Goal: Information Seeking & Learning: Learn about a topic

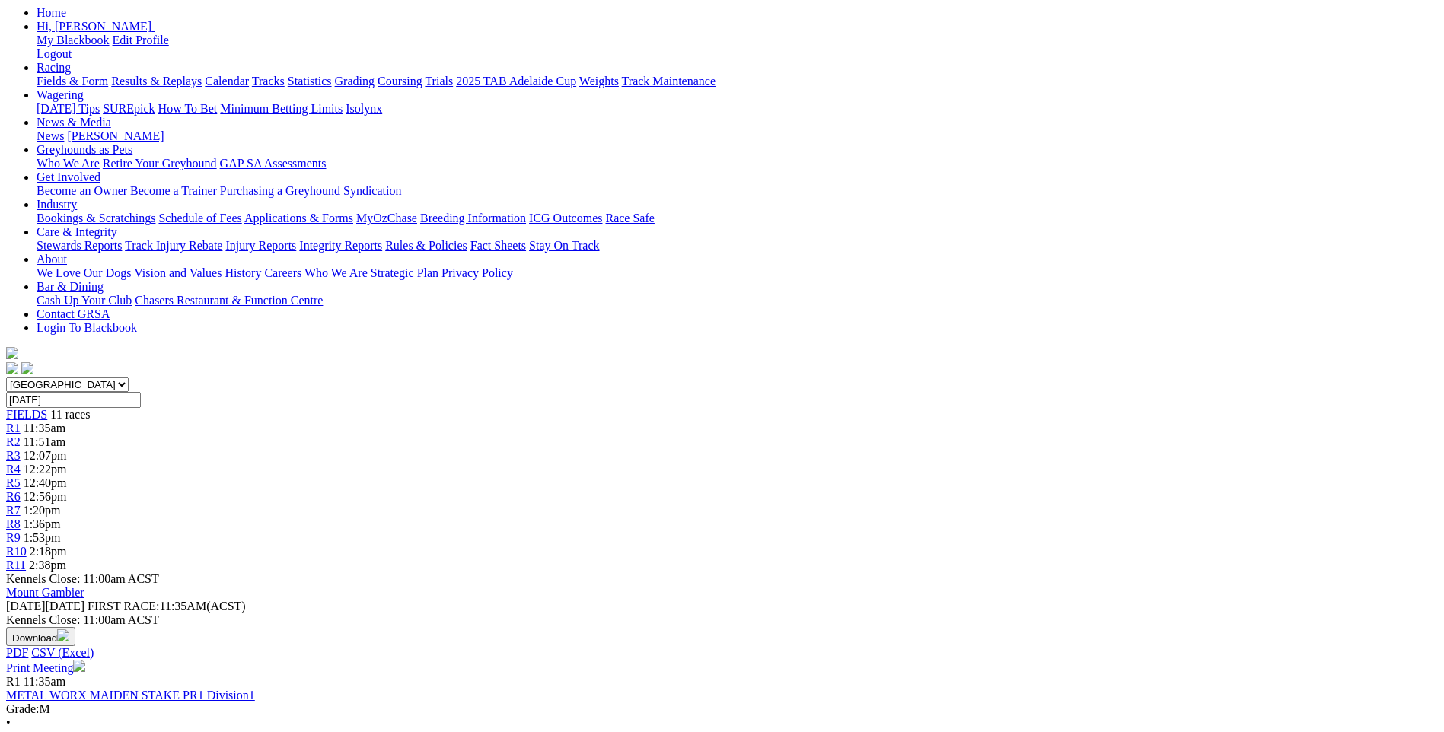
scroll to position [76, 0]
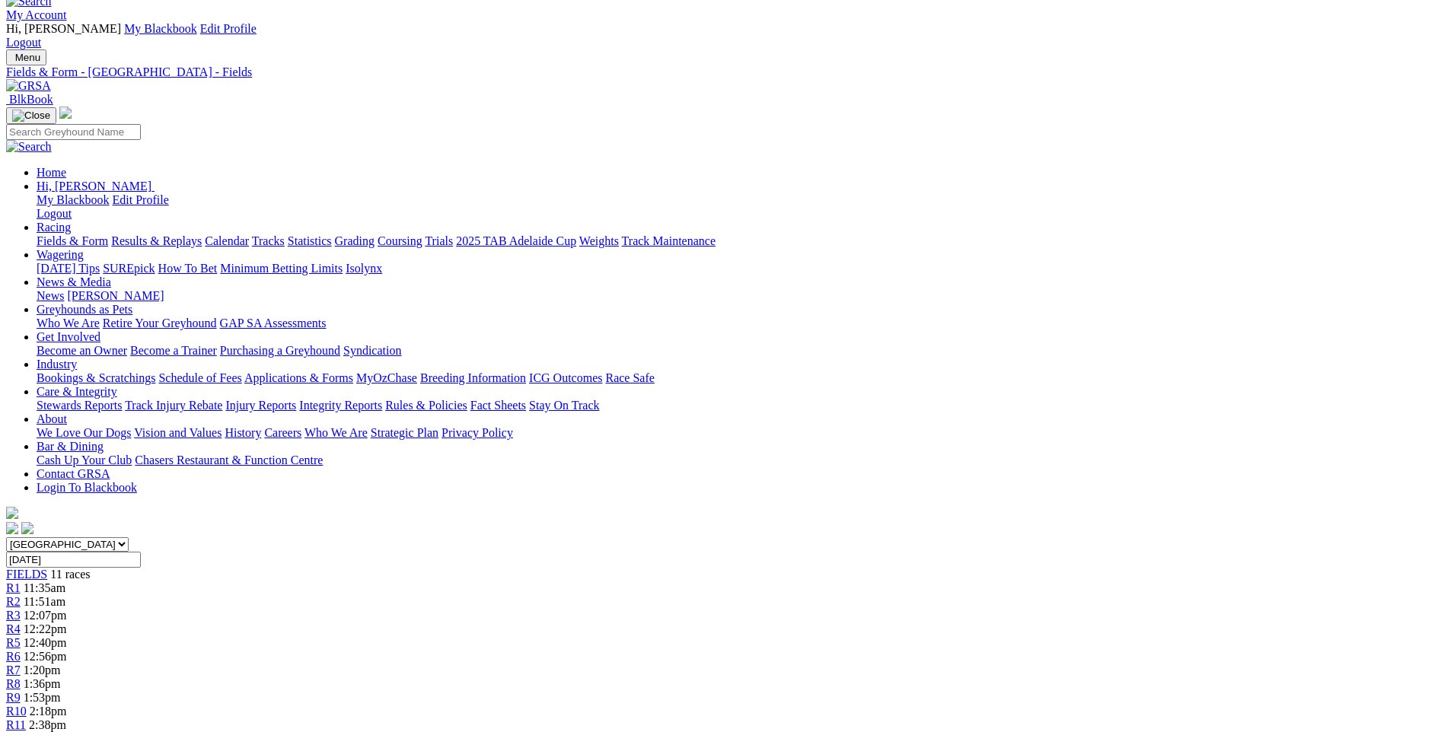
click at [21, 691] on link "R9" at bounding box center [13, 697] width 14 height 13
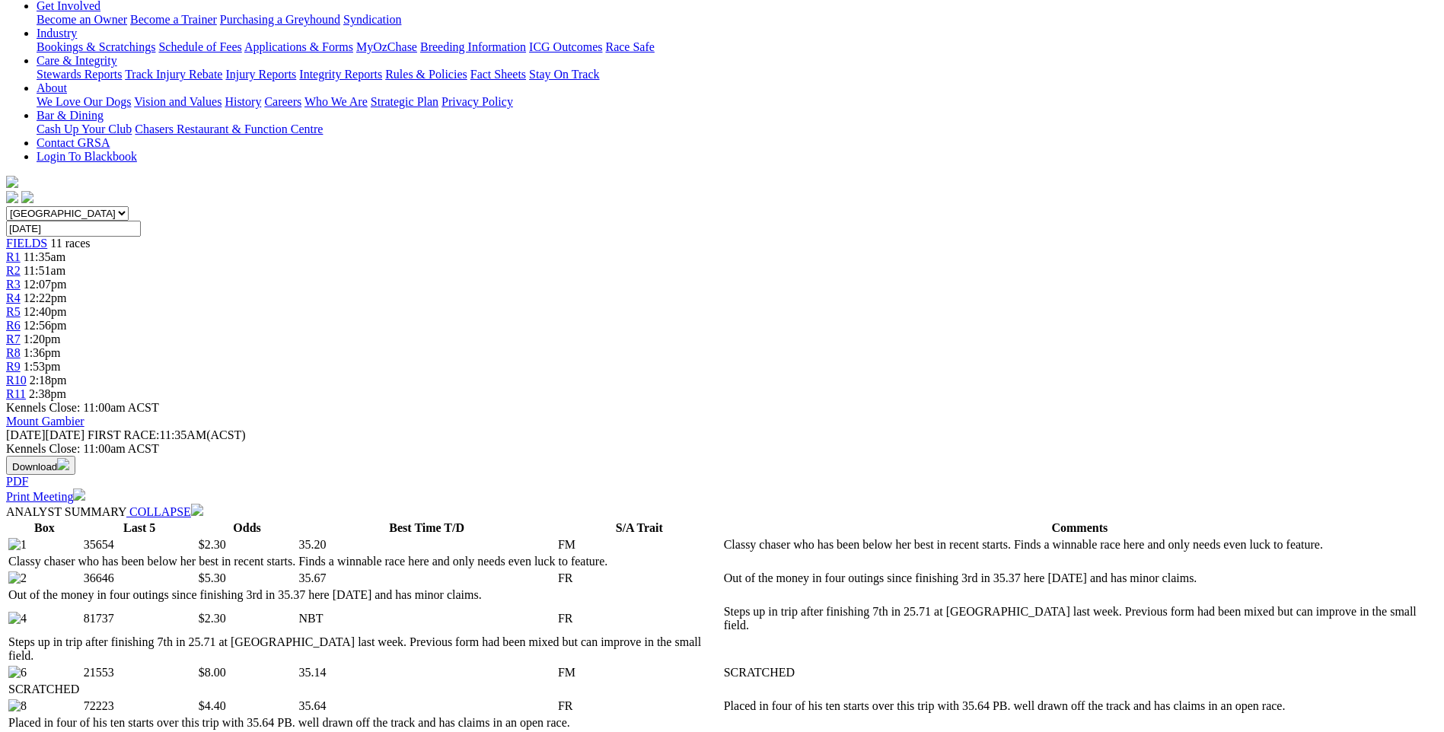
scroll to position [381, 0]
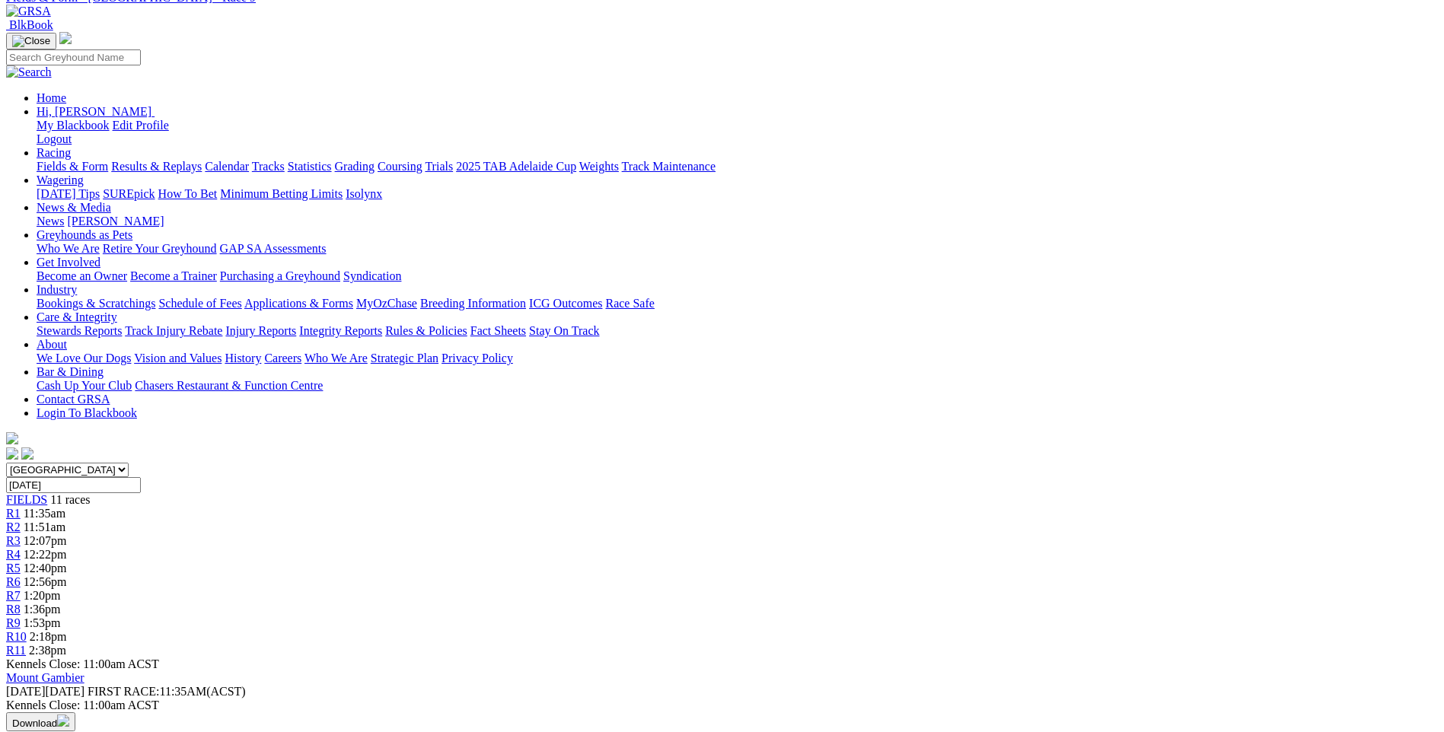
scroll to position [0, 0]
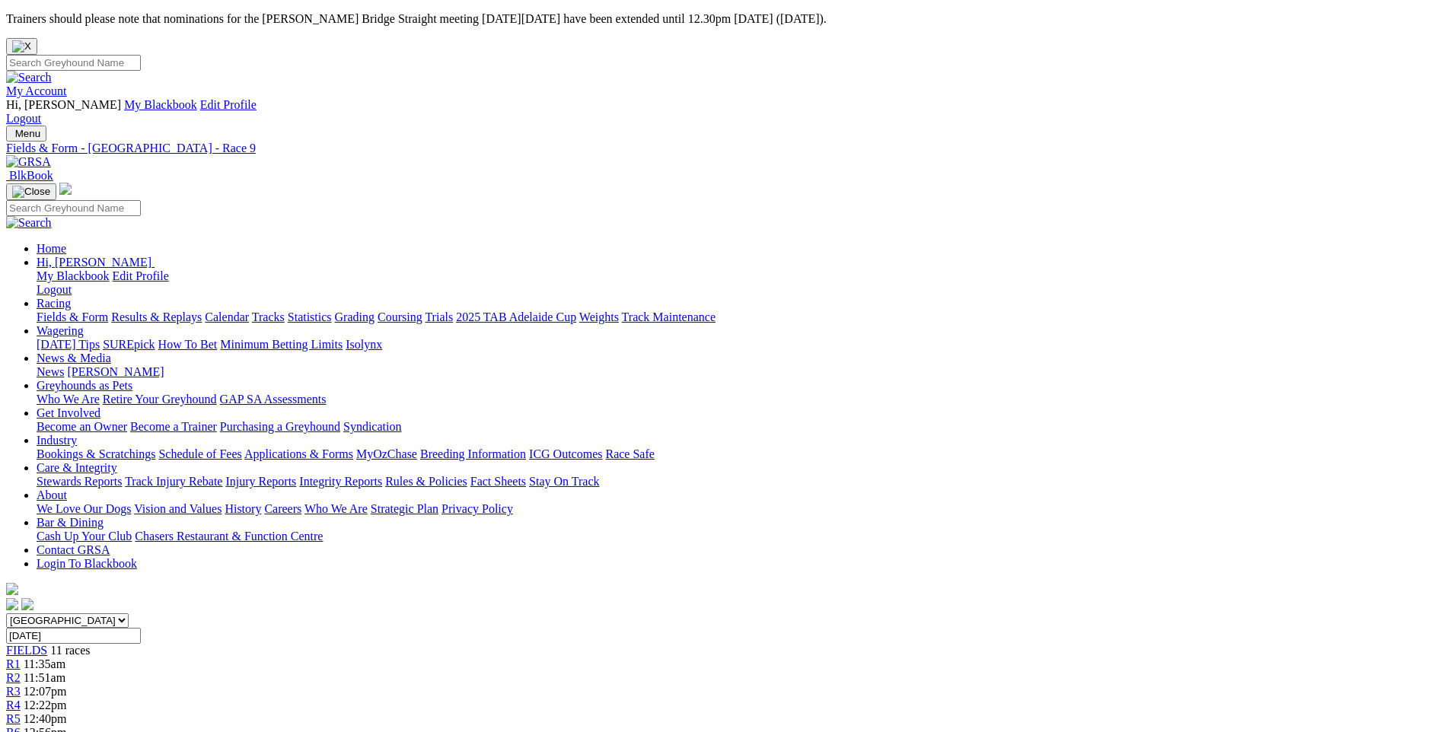
click at [249, 311] on link "Calendar" at bounding box center [227, 317] width 44 height 13
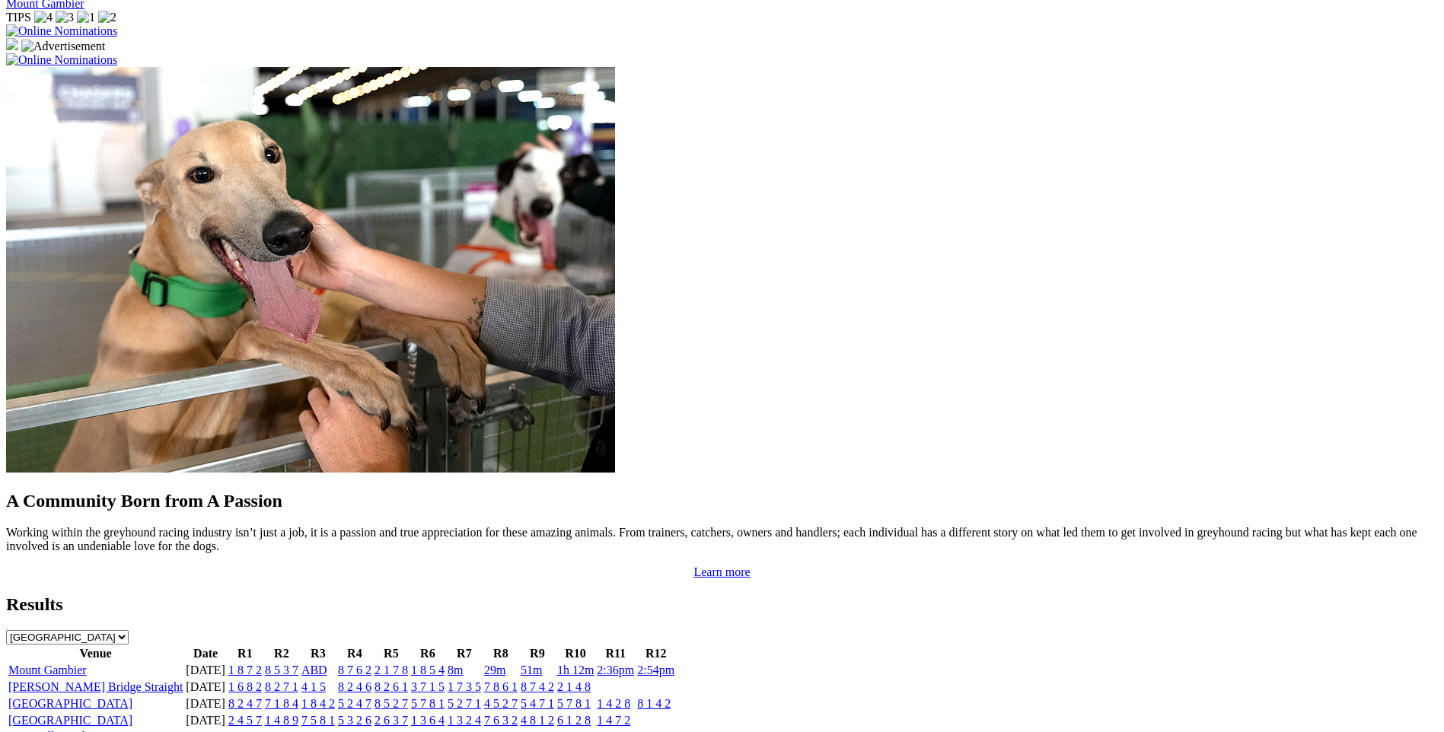
scroll to position [1370, 0]
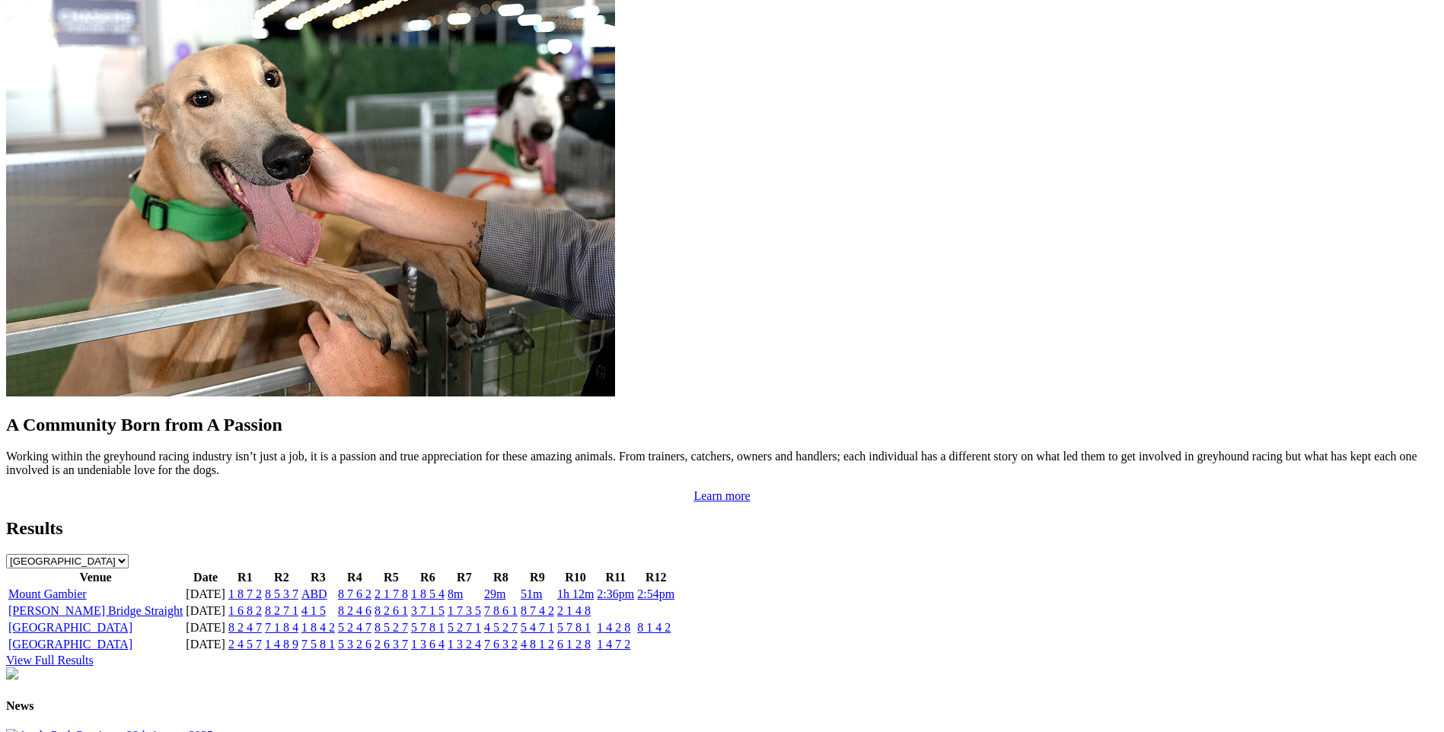
click at [129, 554] on select "South Australia New South Wales Northern Territory Queensland Tasmania Victoria…" at bounding box center [67, 561] width 123 height 14
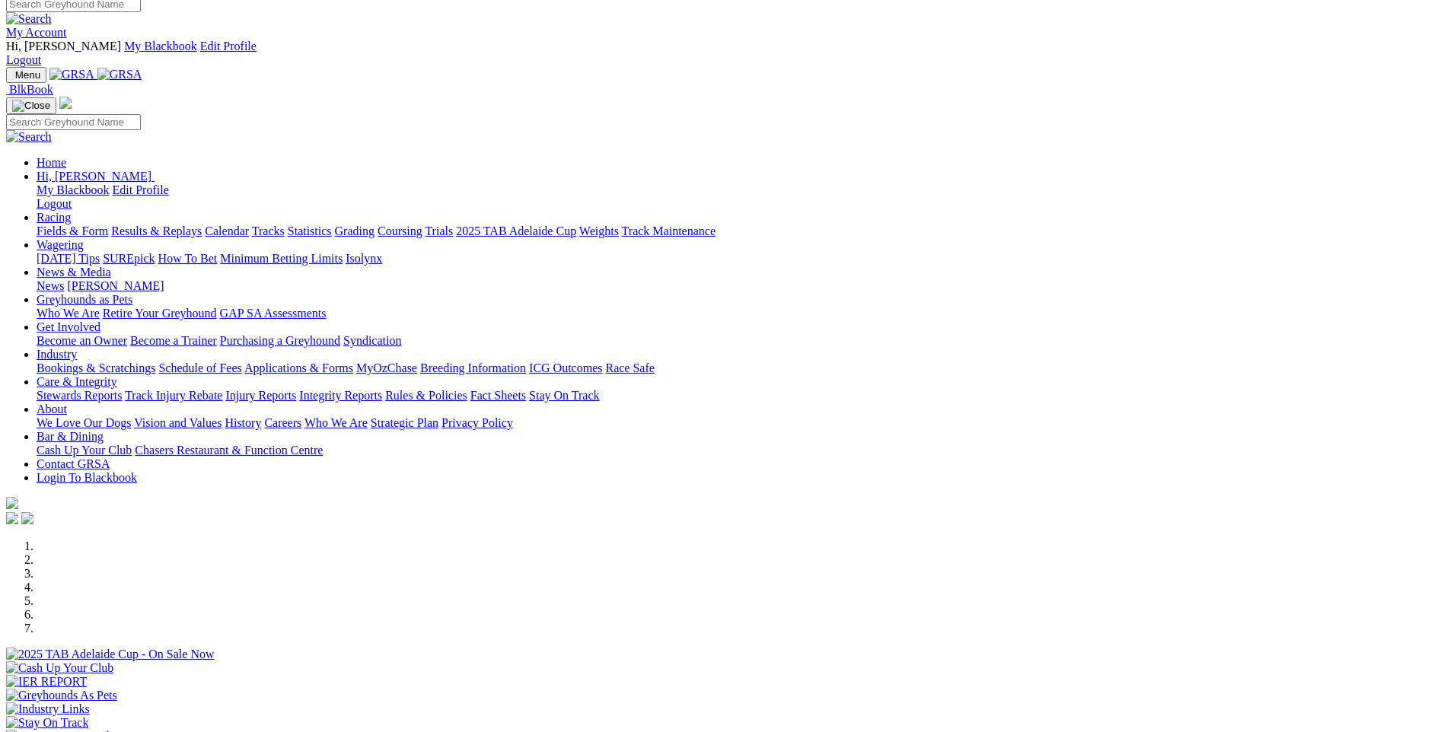
scroll to position [0, 0]
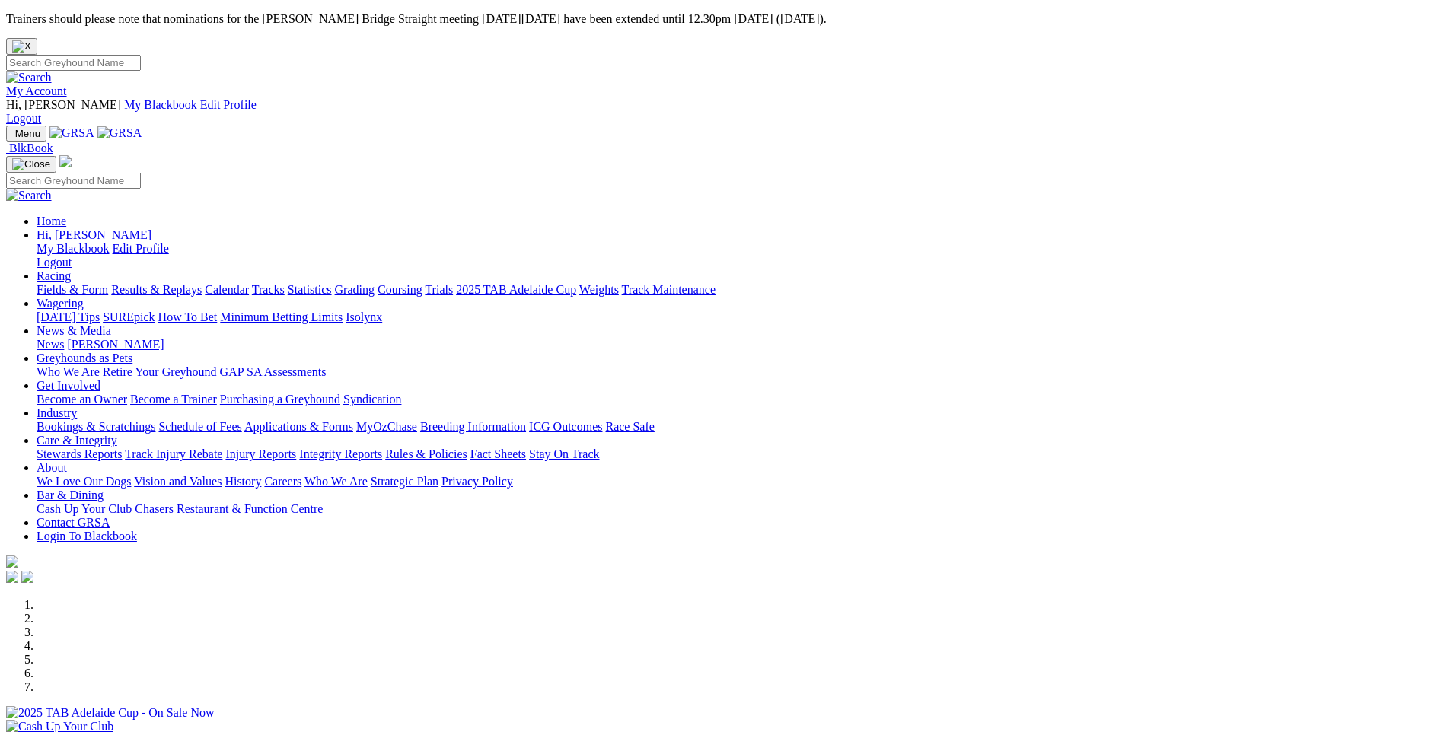
click at [141, 55] on input "Search" at bounding box center [73, 63] width 135 height 16
type input "ringers girl"
click at [52, 71] on img at bounding box center [29, 78] width 46 height 14
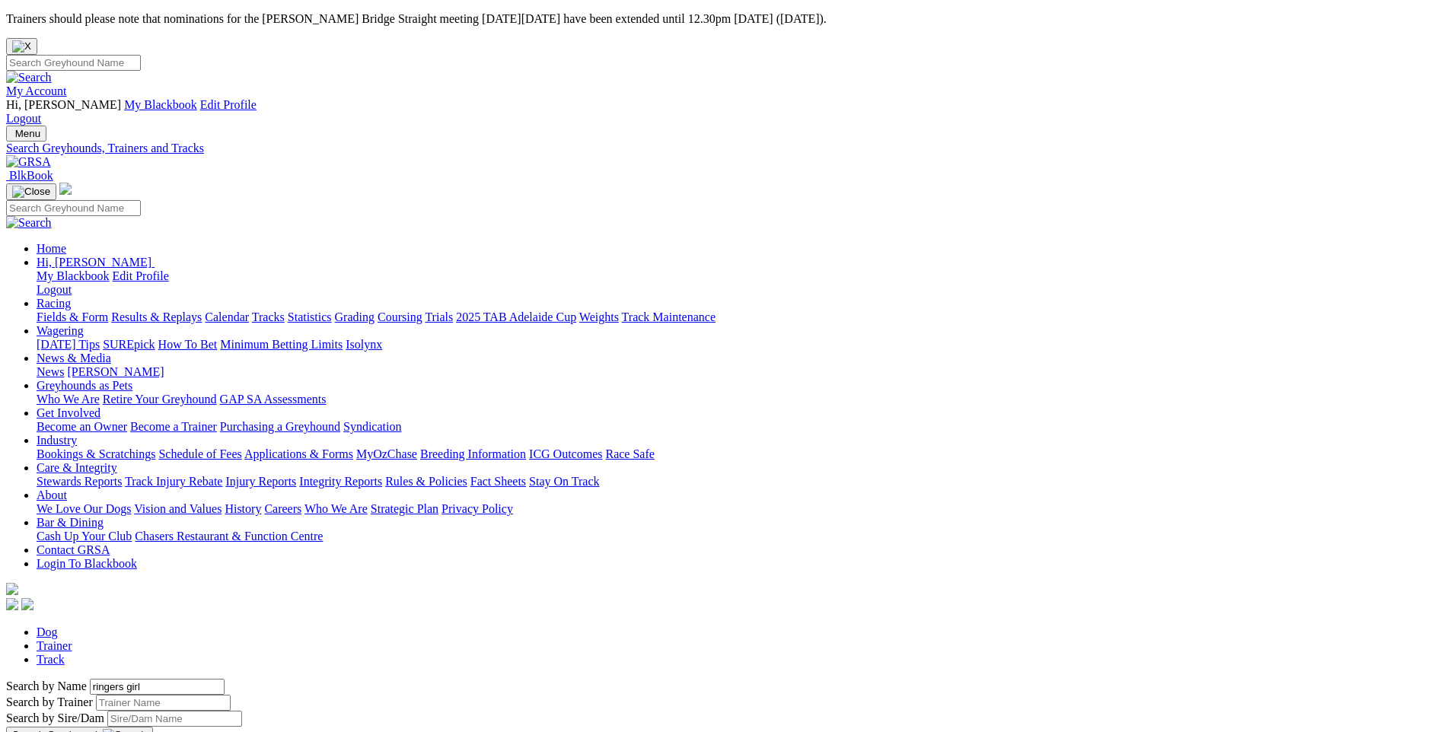
click at [153, 727] on button "Search Greyhounds" at bounding box center [79, 735] width 147 height 17
click at [147, 729] on img "button" at bounding box center [125, 735] width 44 height 12
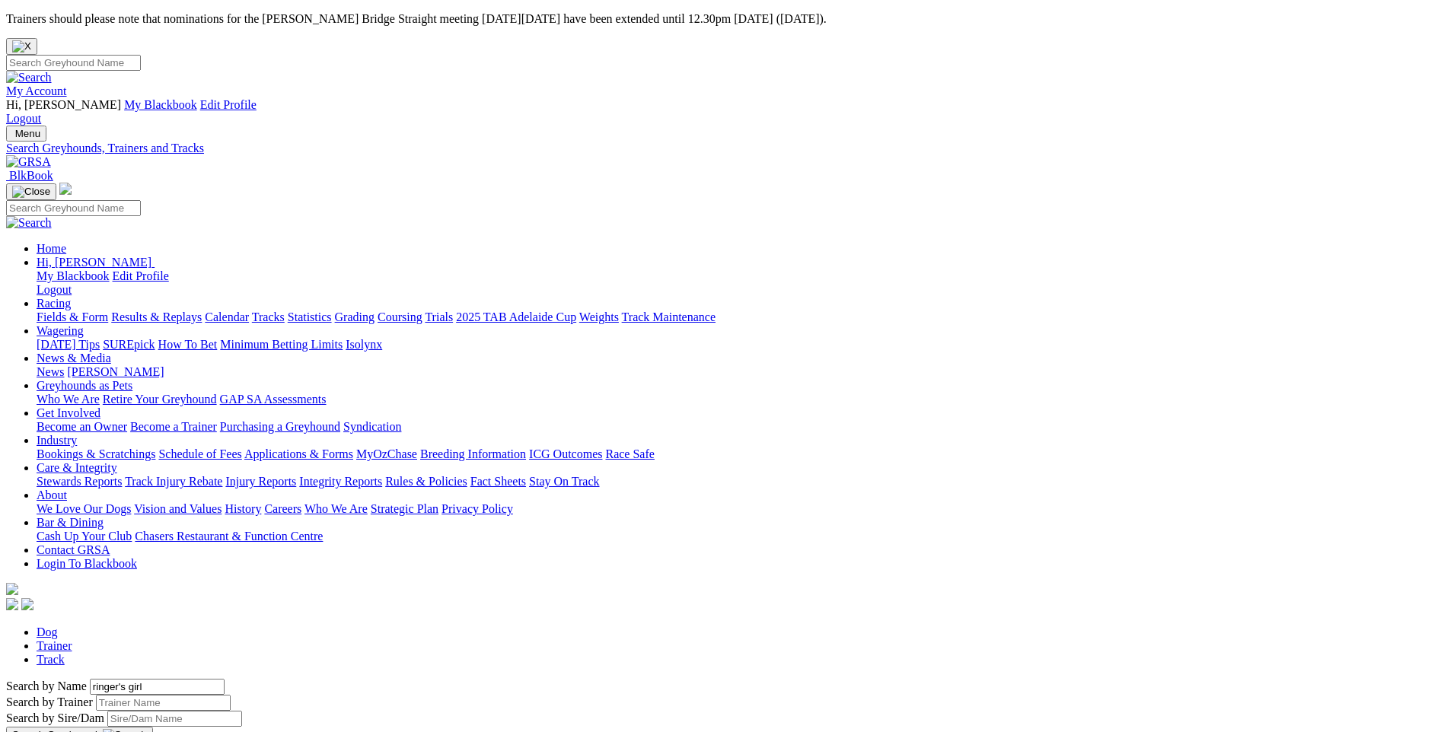
type input "ringer's girl"
click at [153, 727] on button "Search Greyhounds" at bounding box center [79, 735] width 147 height 17
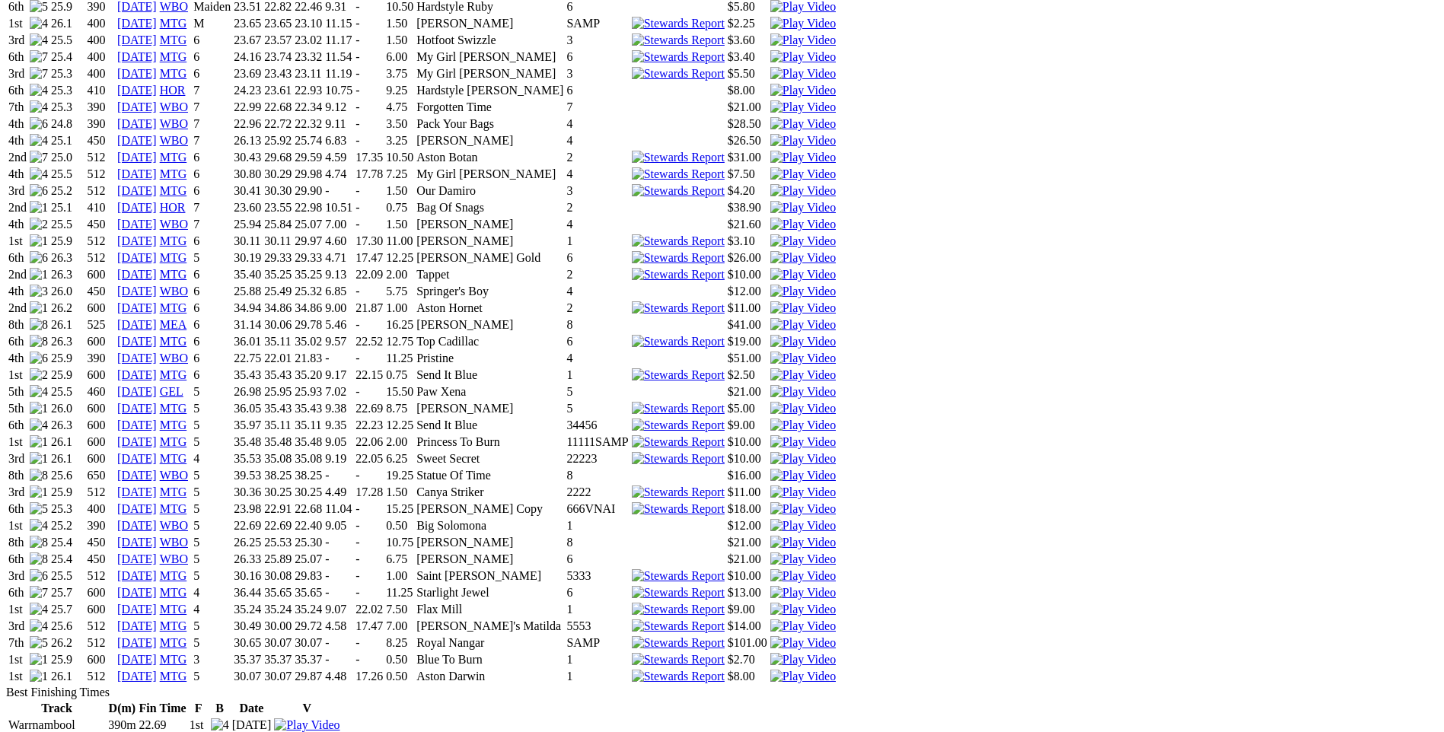
scroll to position [1370, 0]
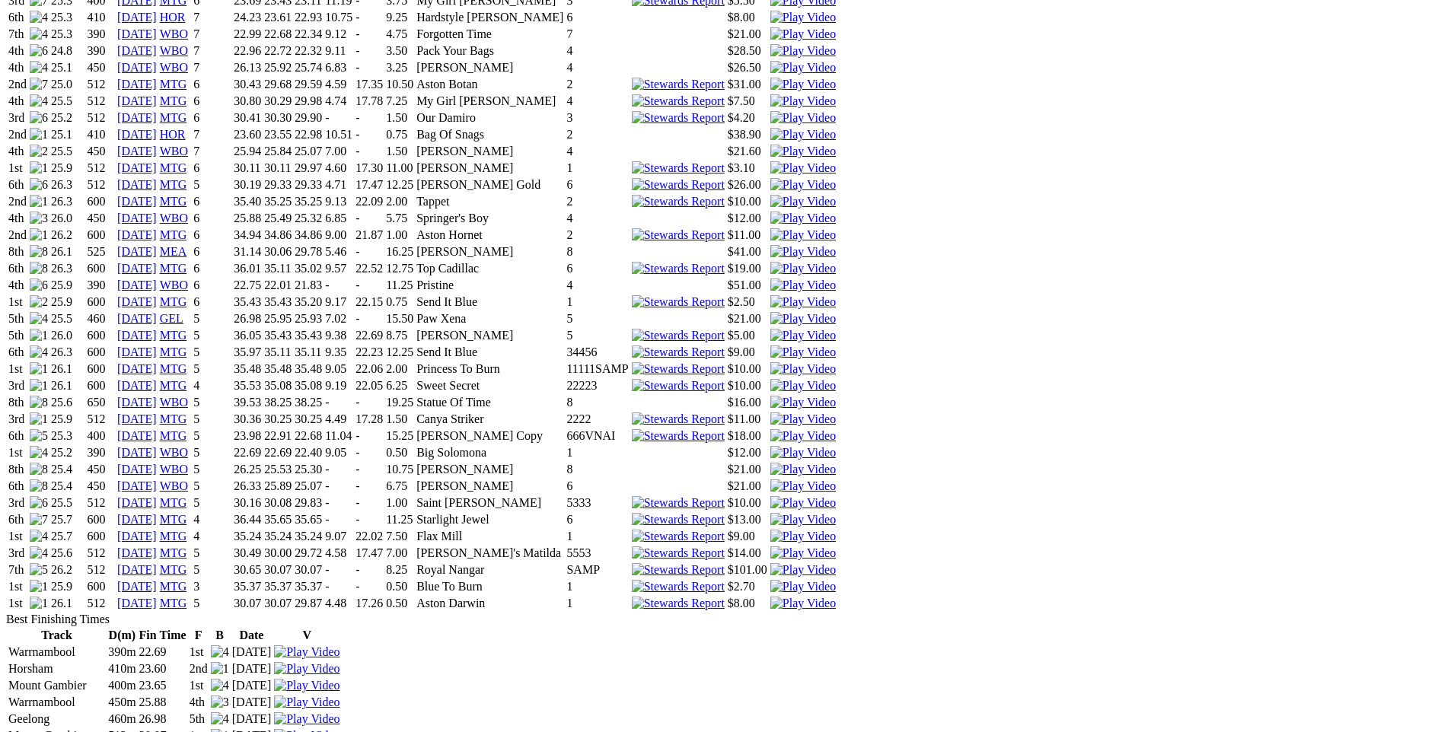
click at [836, 597] on img at bounding box center [802, 604] width 65 height 14
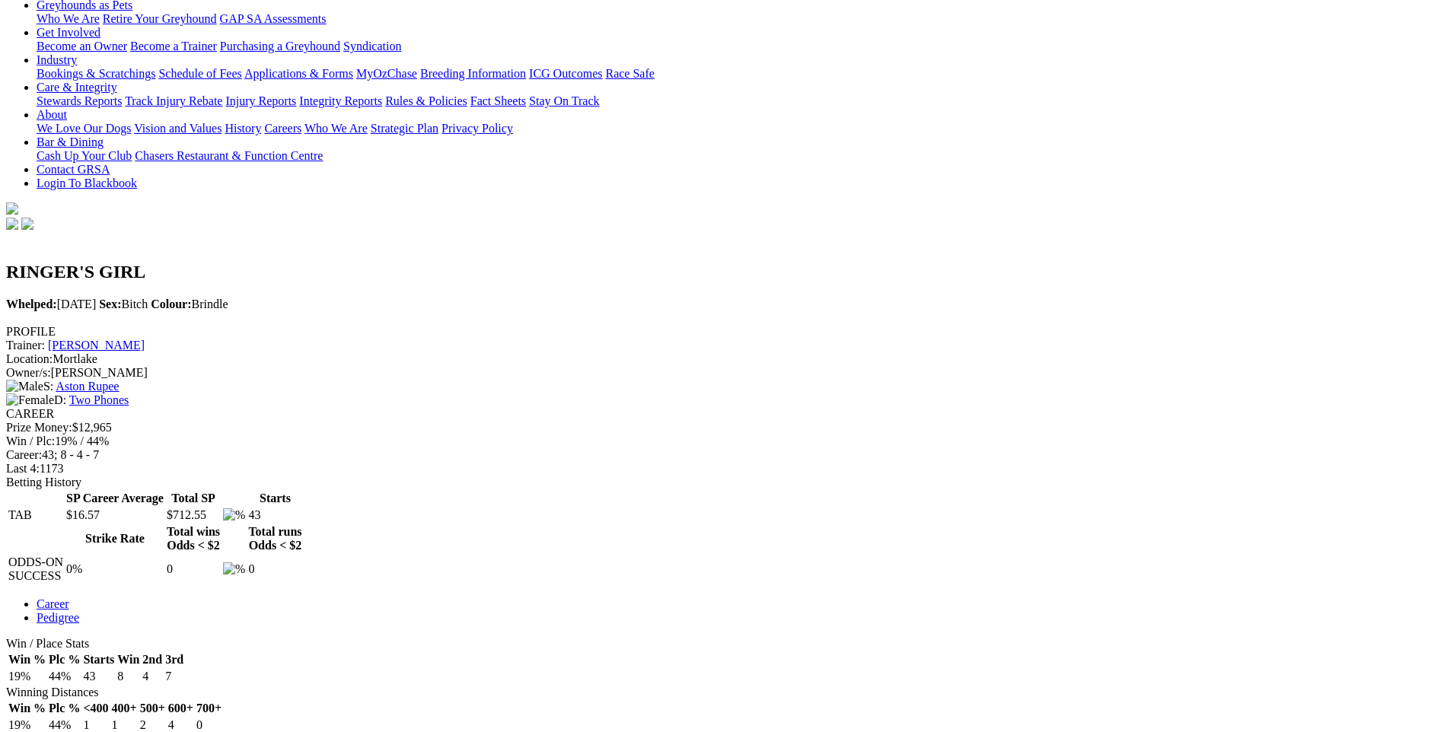
scroll to position [0, 0]
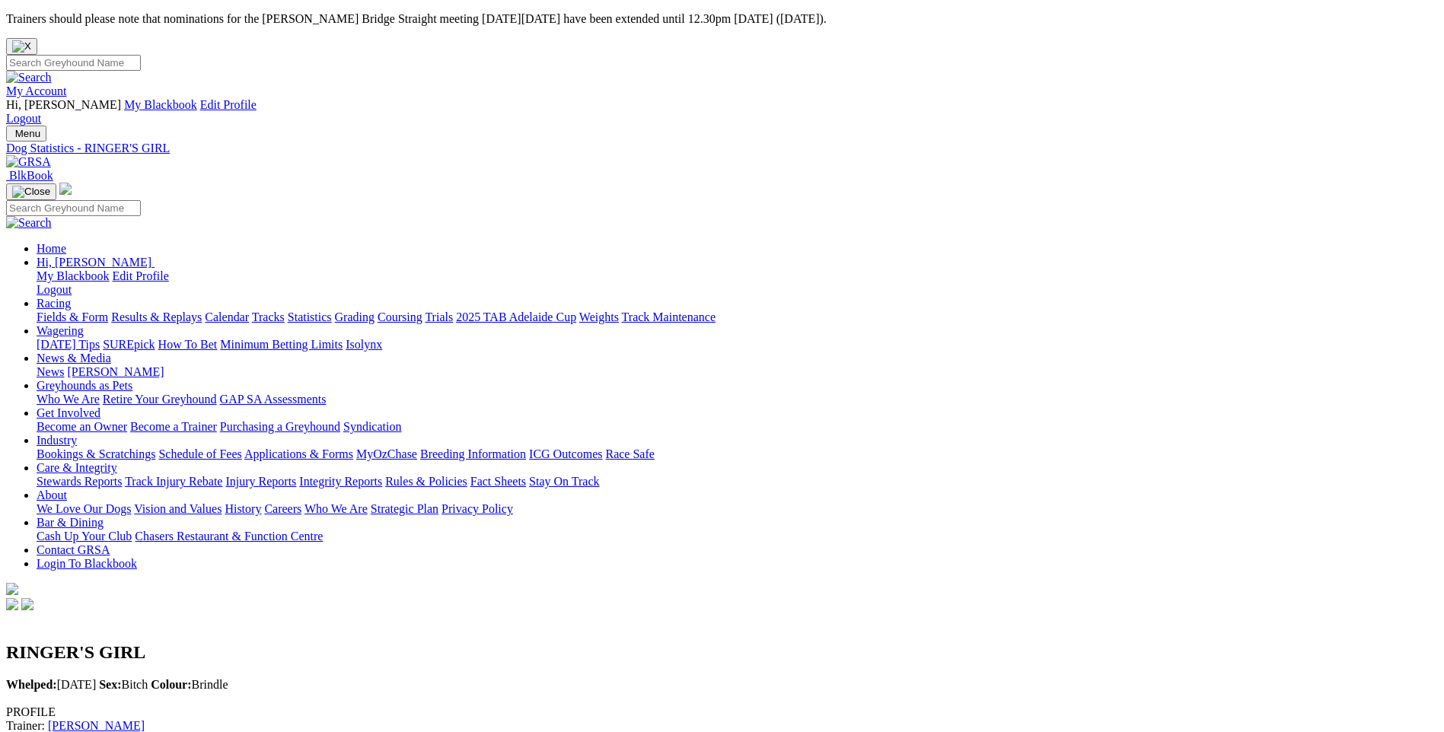
click at [108, 311] on link "Fields & Form" at bounding box center [73, 317] width 72 height 13
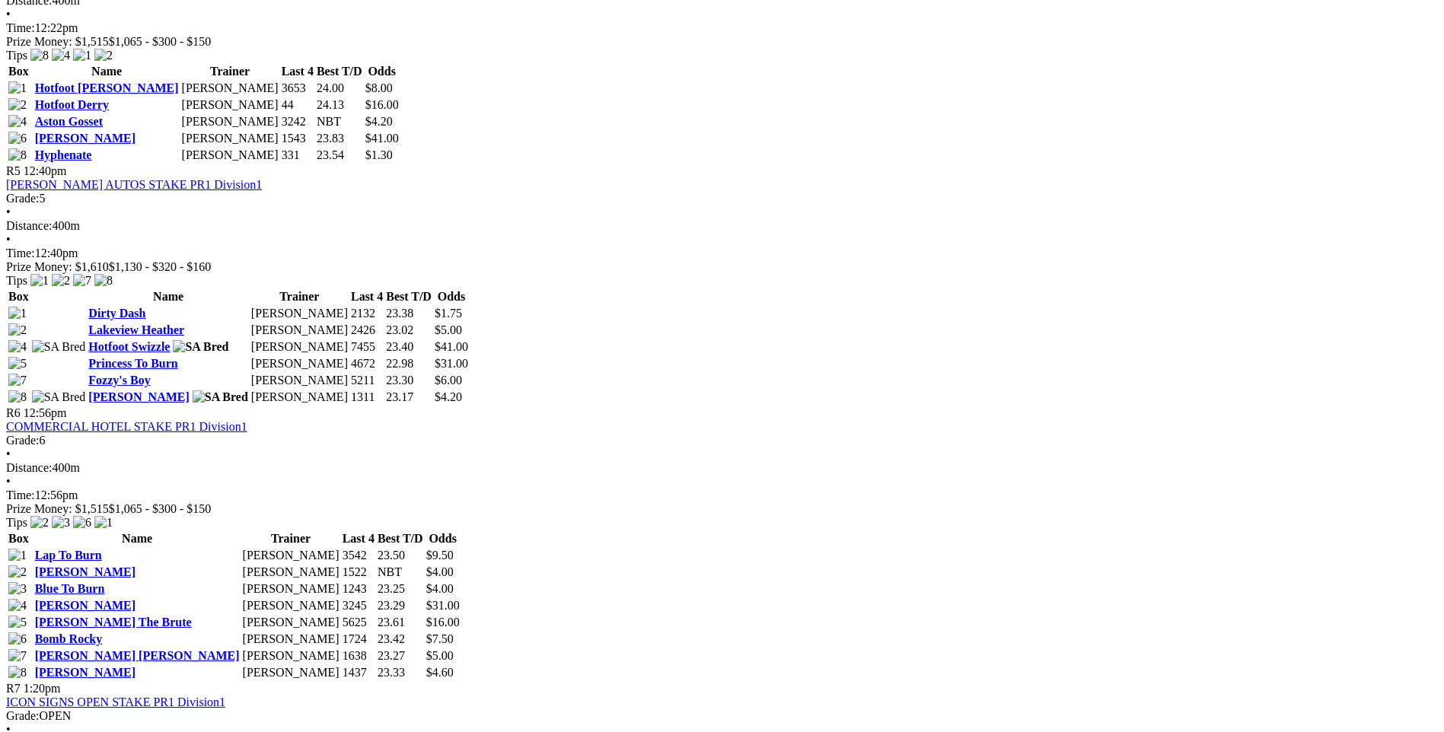
scroll to position [1675, 0]
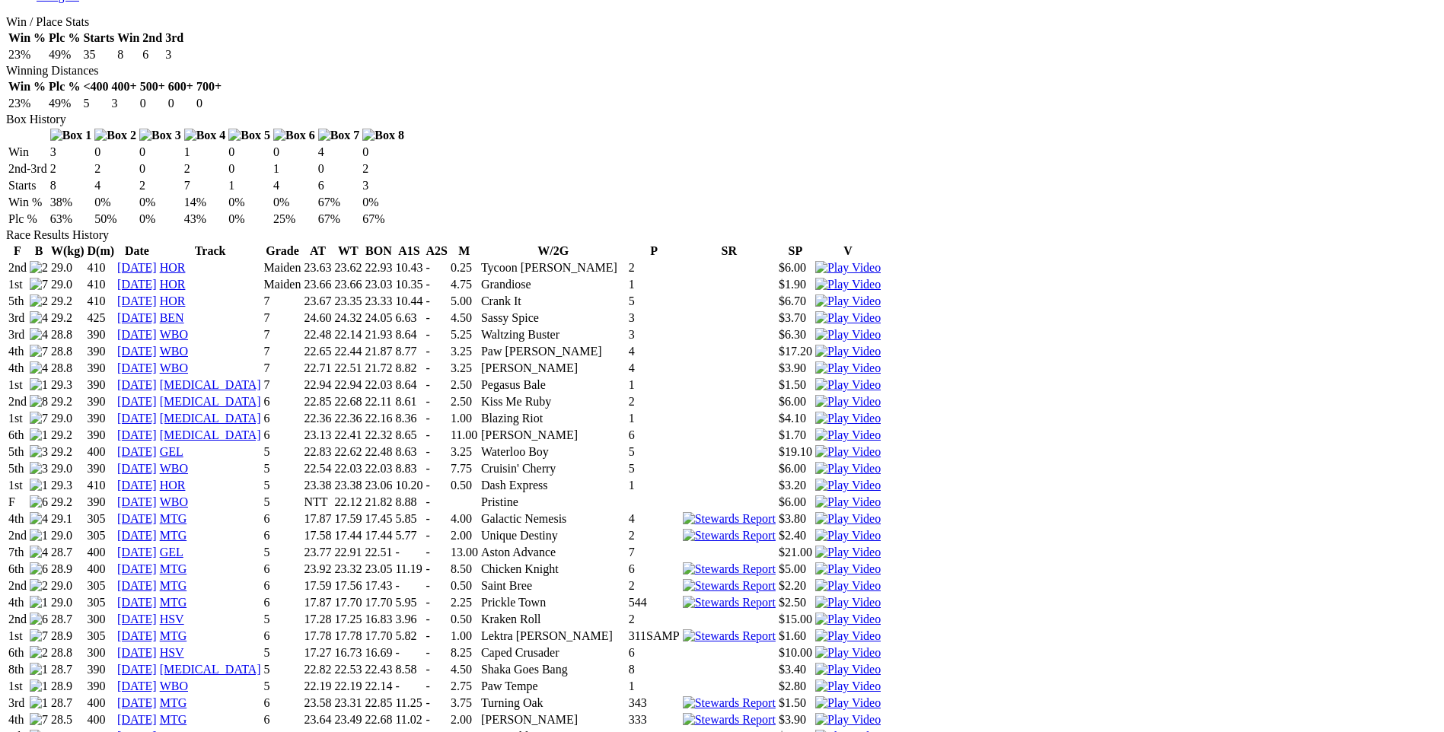
scroll to position [1142, 0]
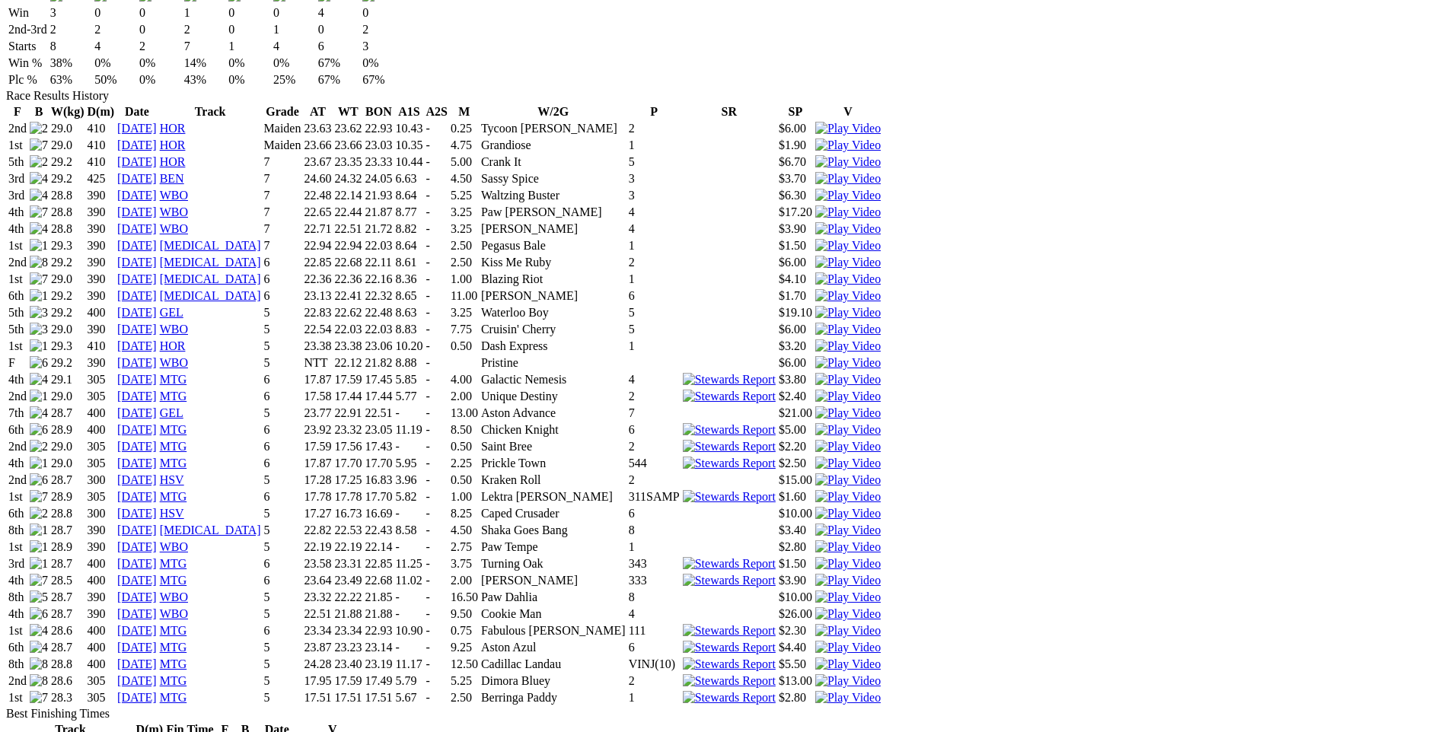
click at [881, 691] on img at bounding box center [847, 698] width 65 height 14
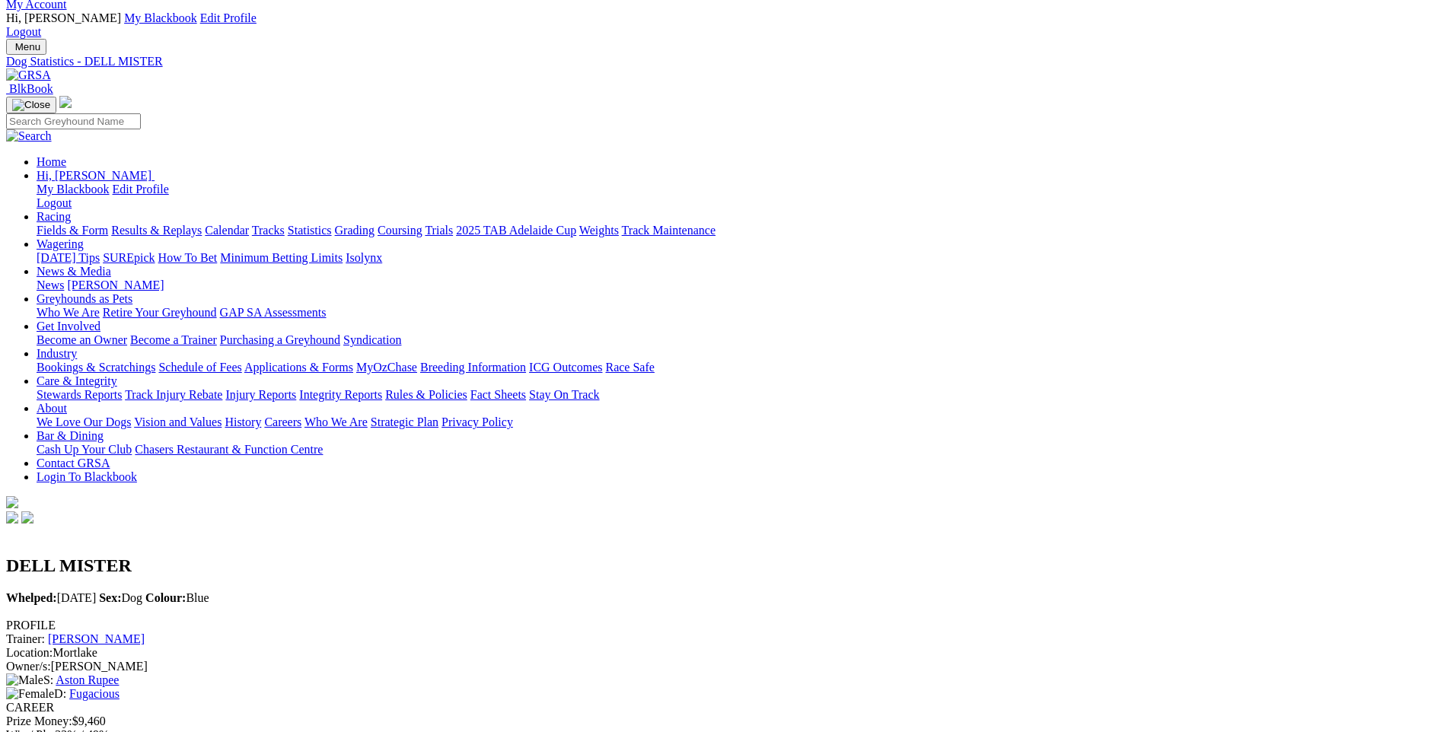
scroll to position [0, 0]
